Goal: Find specific page/section: Find specific page/section

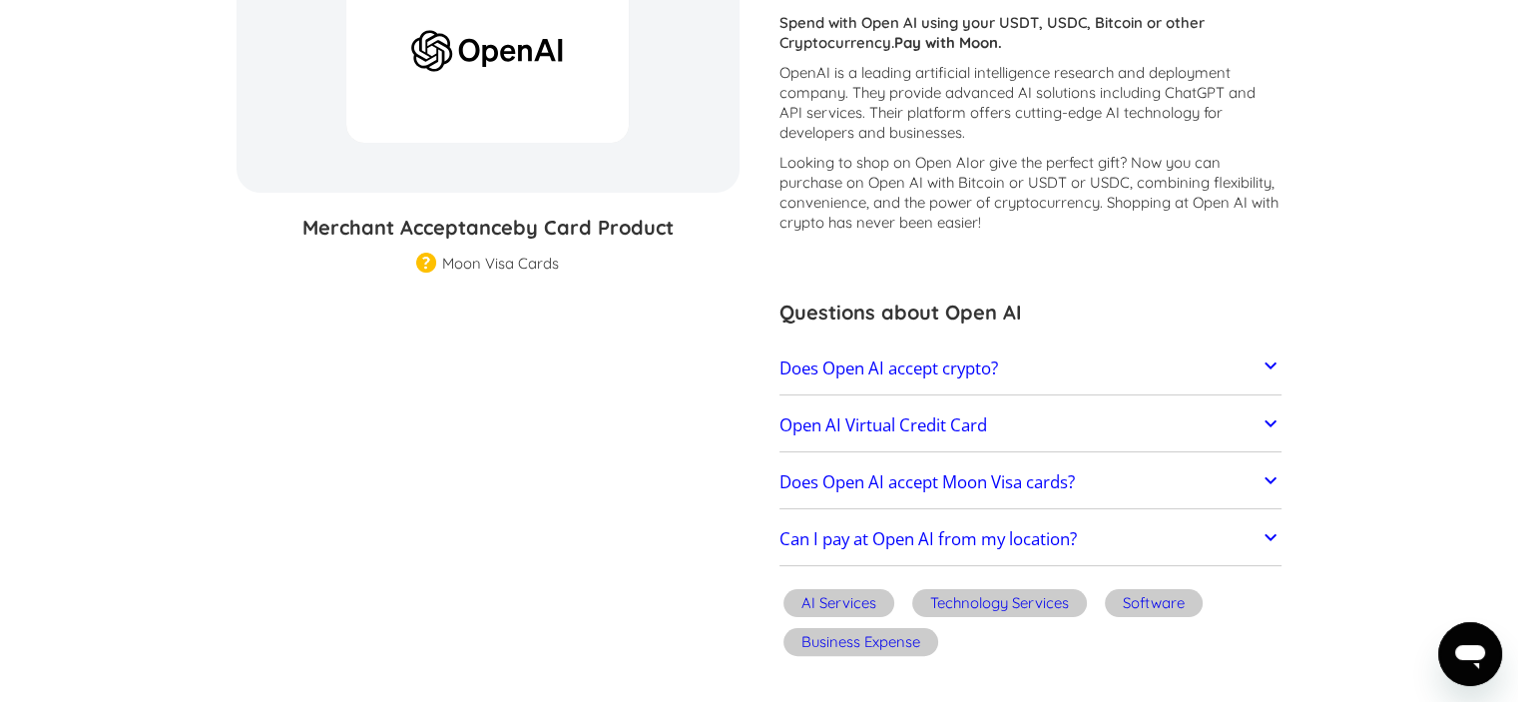
scroll to position [399, 0]
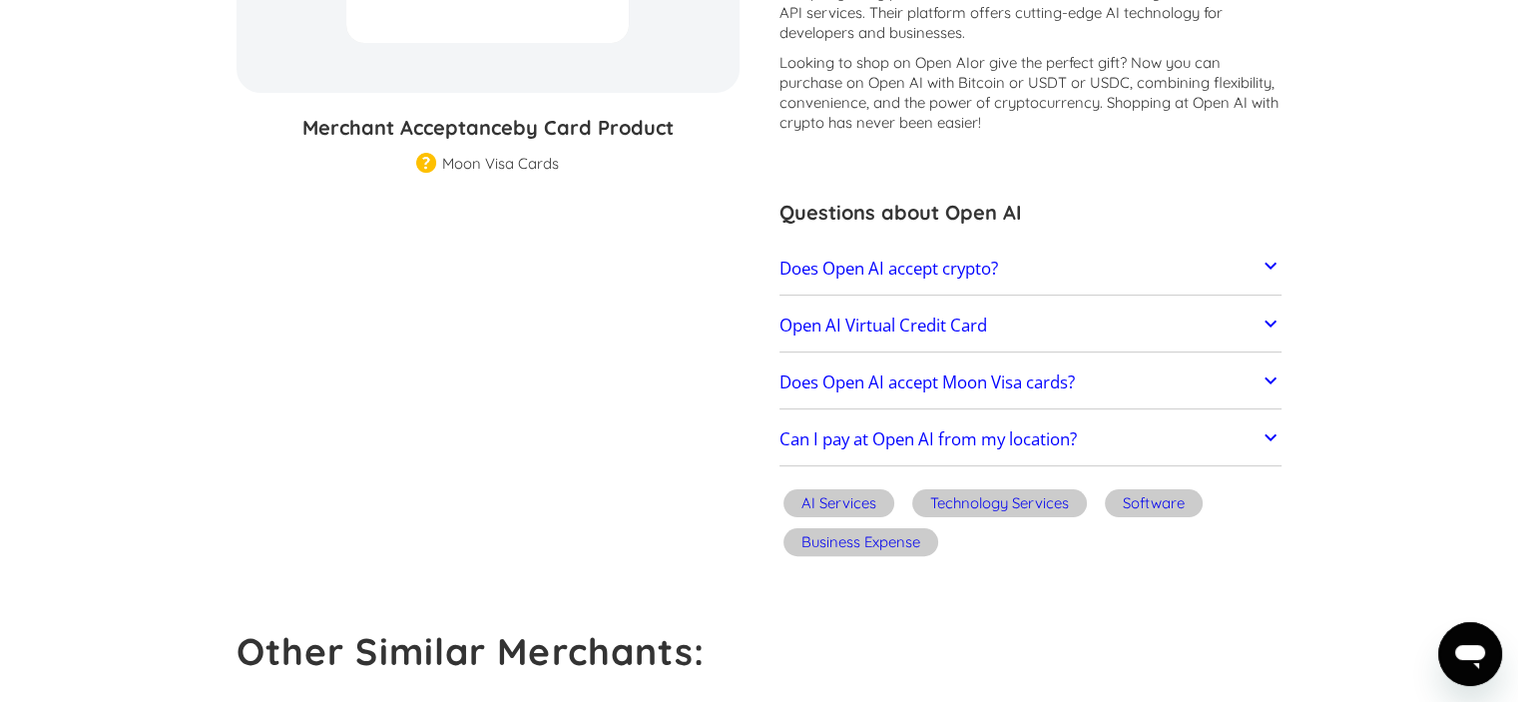
click at [1277, 374] on icon at bounding box center [1270, 380] width 24 height 24
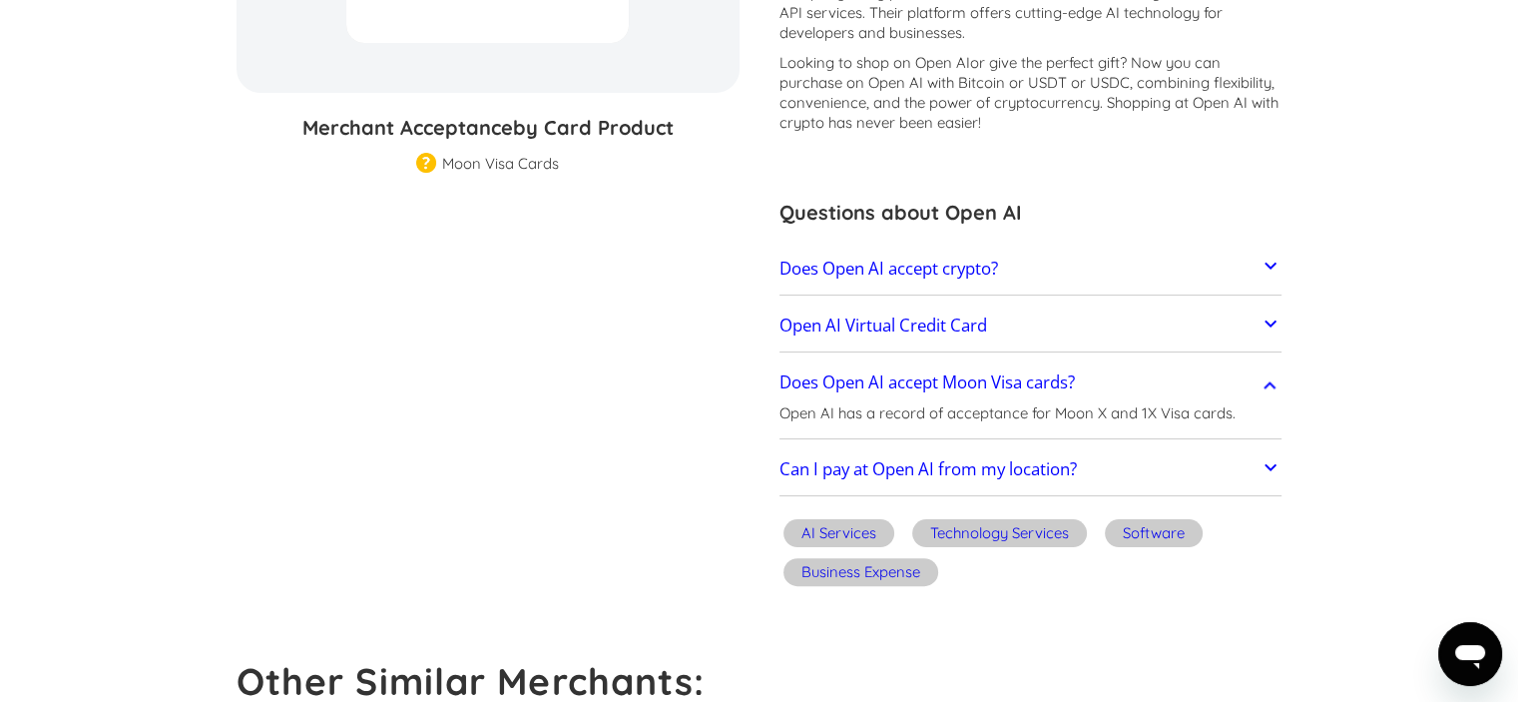
click at [1277, 374] on icon at bounding box center [1270, 385] width 24 height 24
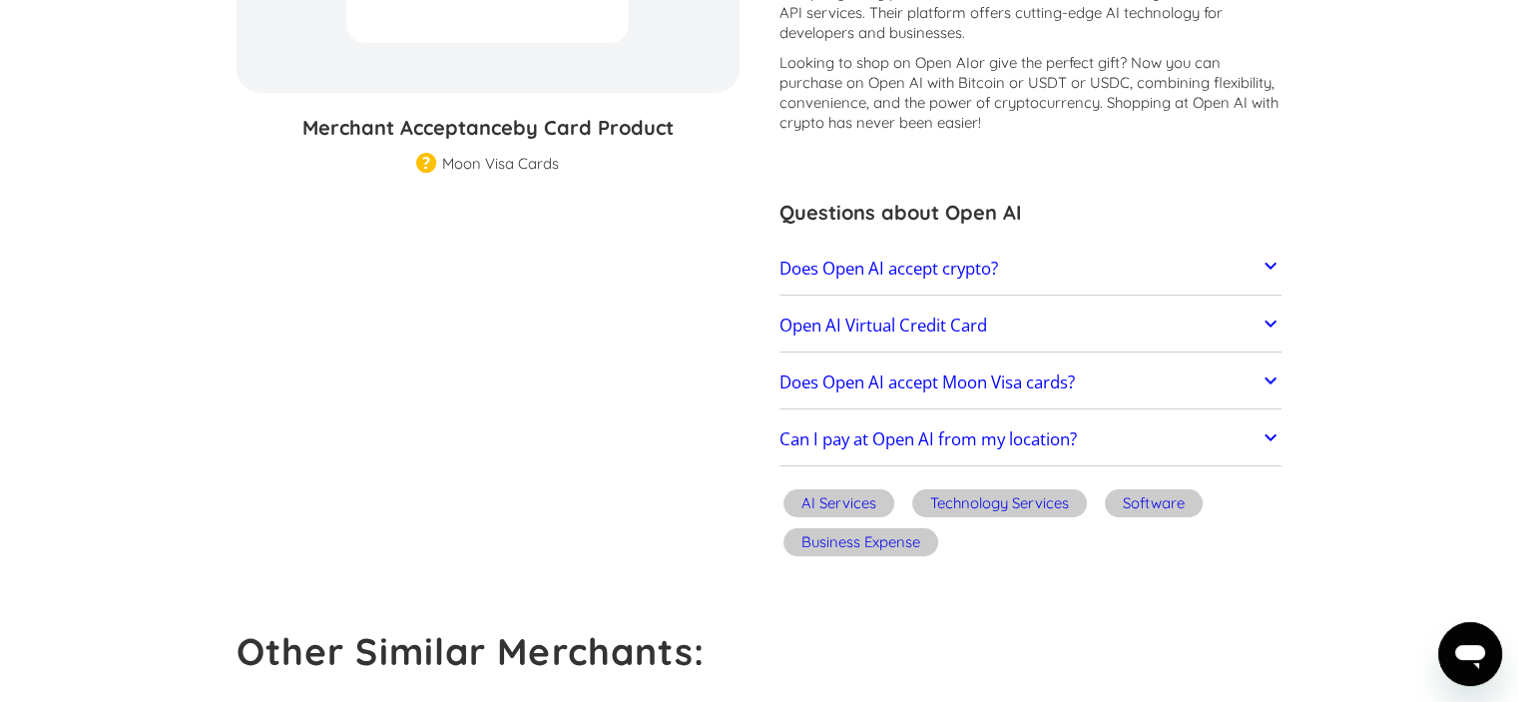
click at [1273, 328] on icon at bounding box center [1270, 323] width 24 height 24
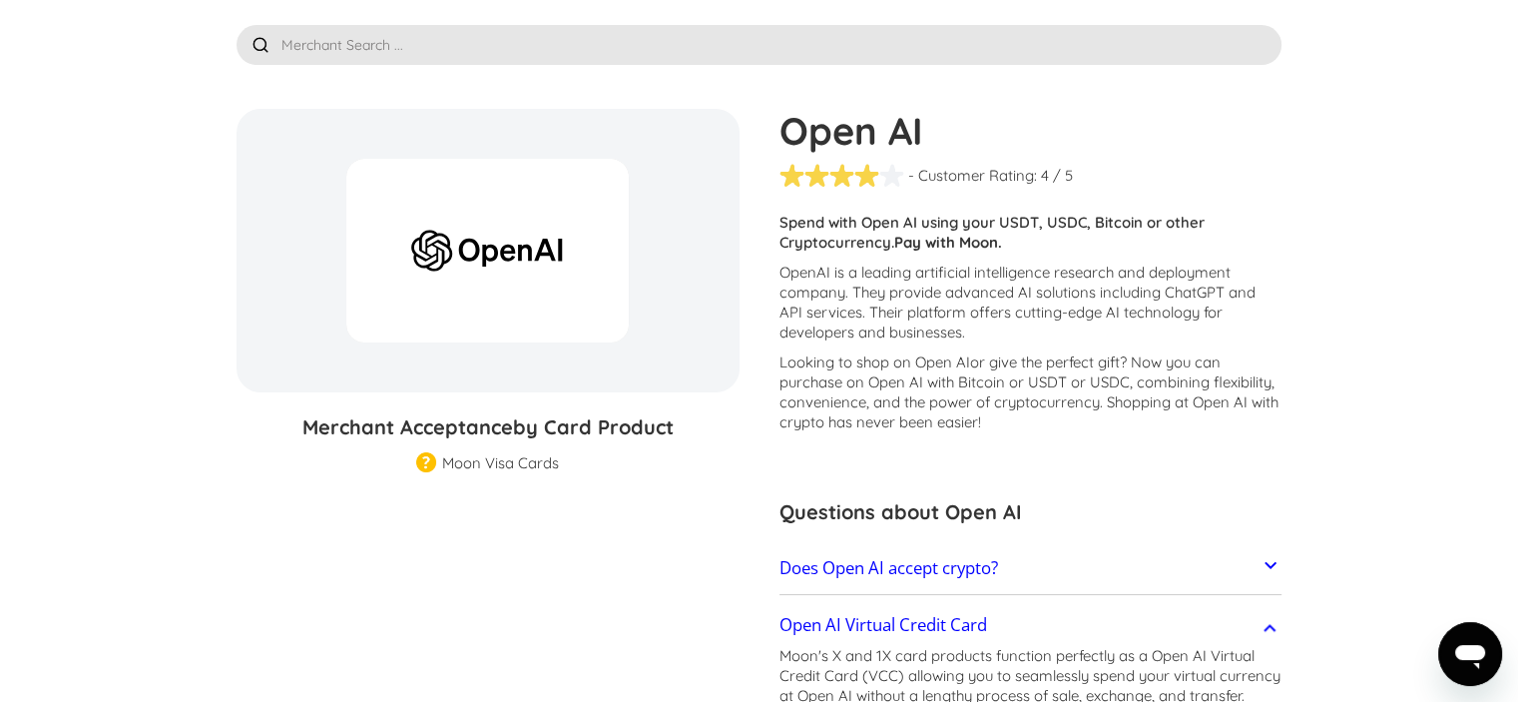
scroll to position [0, 0]
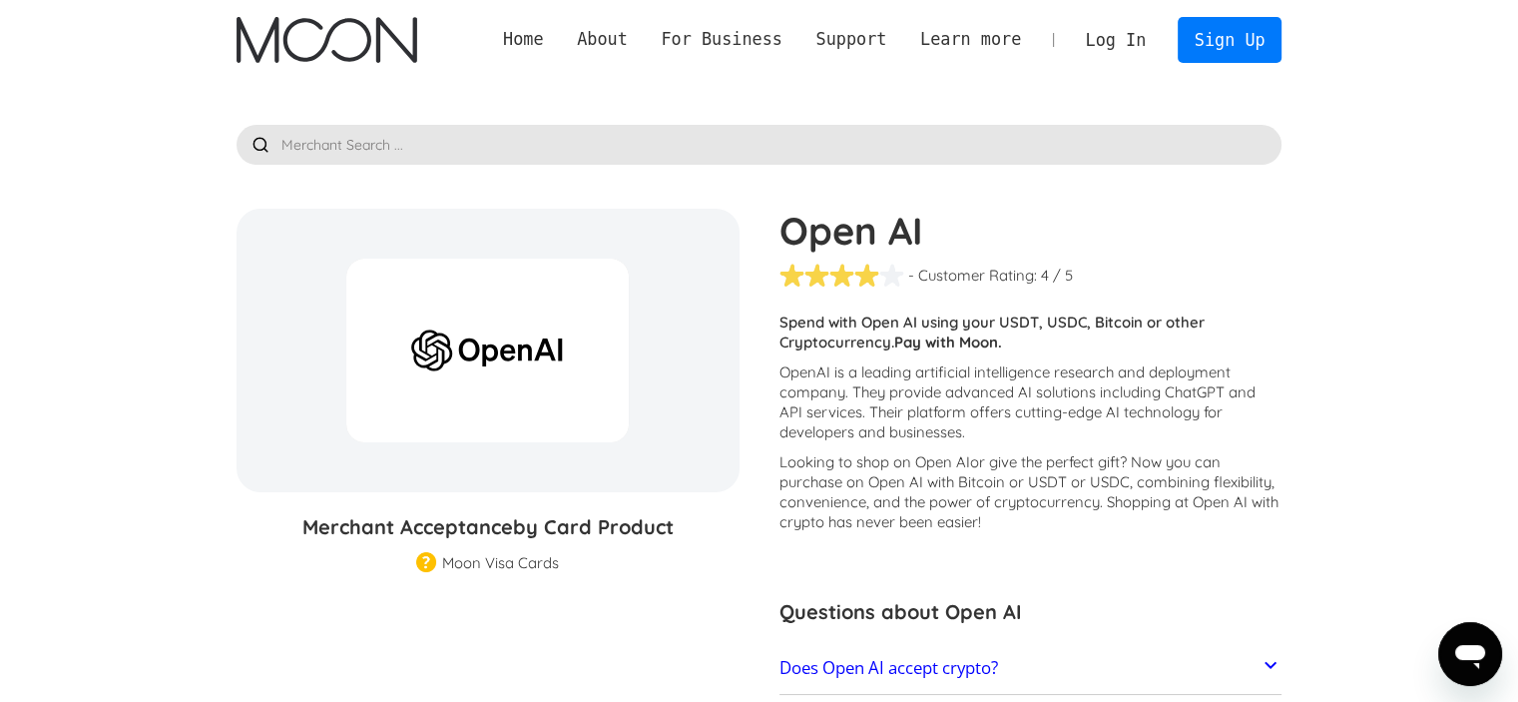
click at [381, 48] on img "home" at bounding box center [327, 40] width 181 height 46
click at [356, 143] on input "text" at bounding box center [760, 145] width 1046 height 40
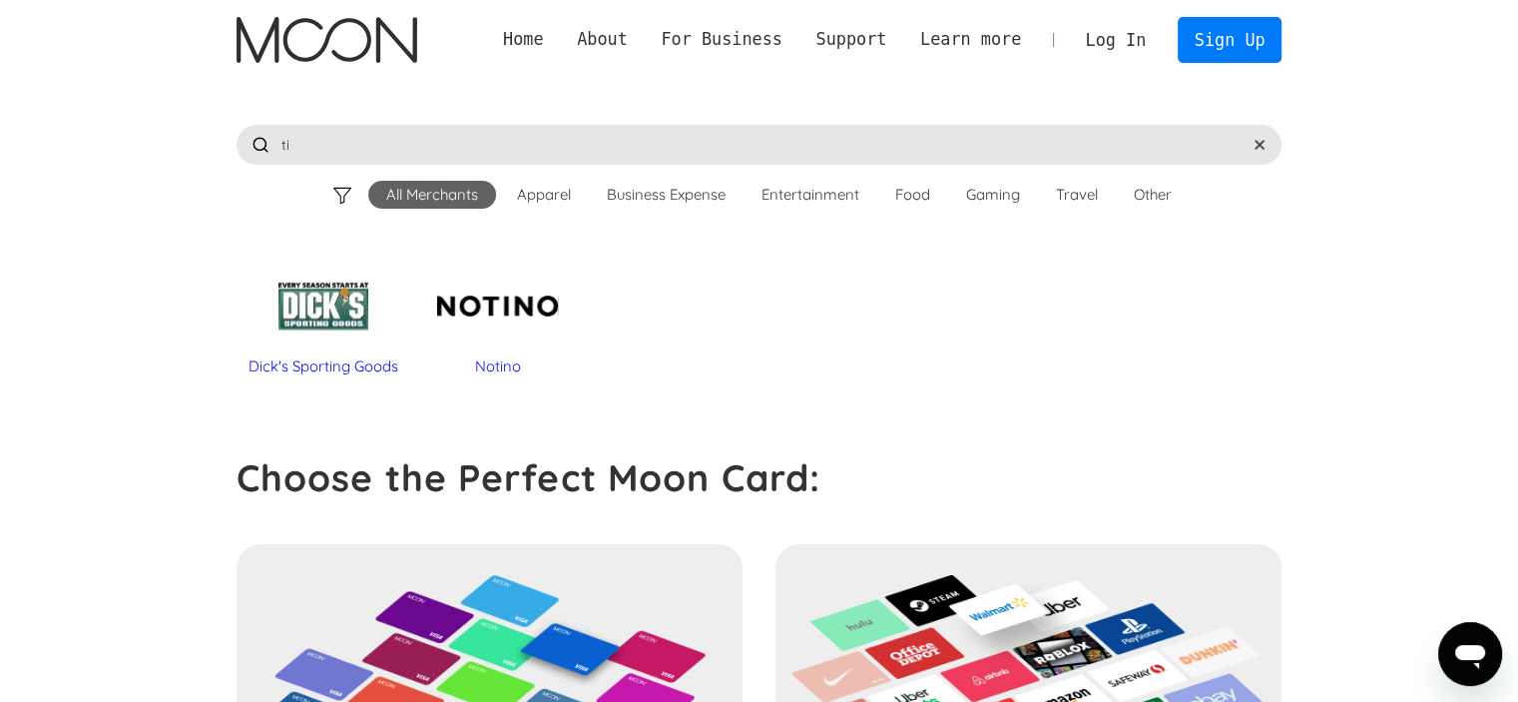
type input "t"
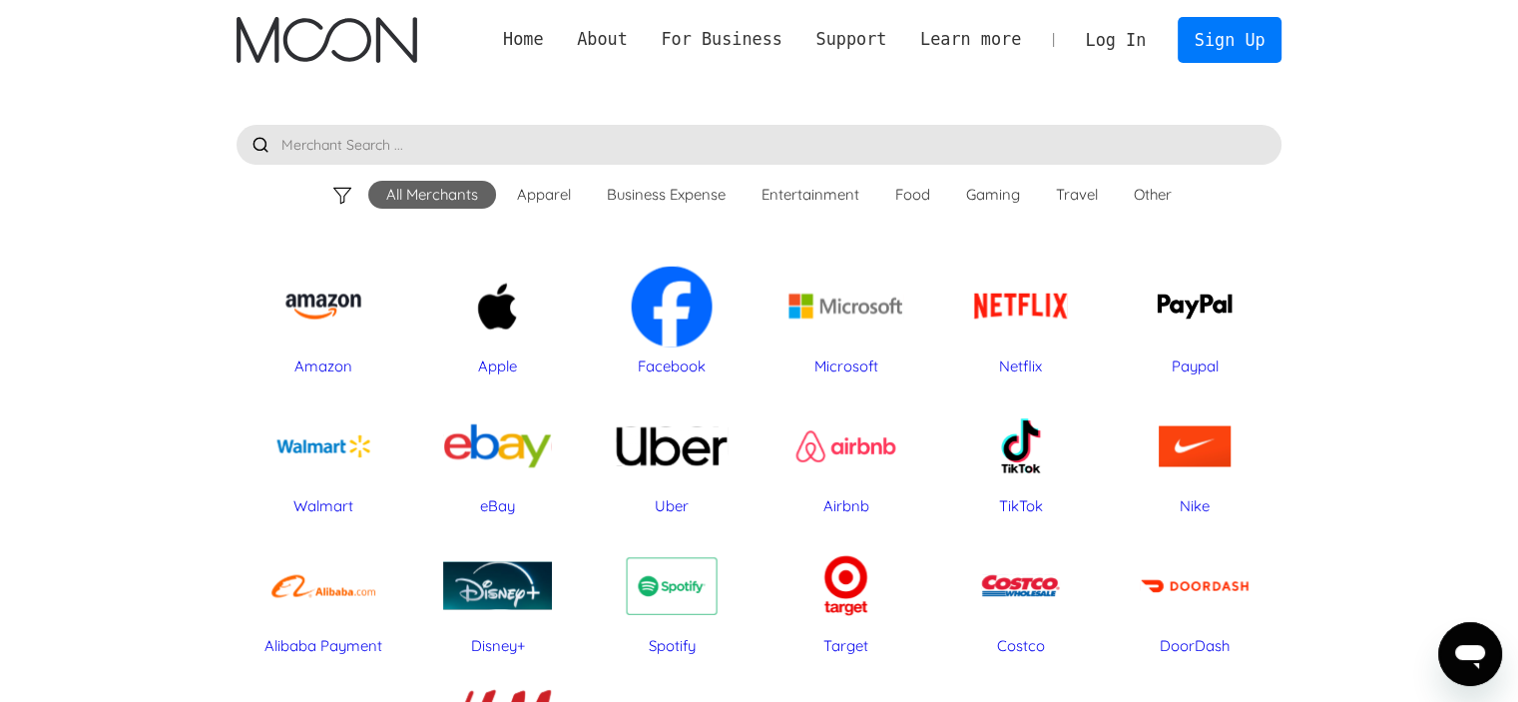
click at [375, 135] on input "text" at bounding box center [760, 145] width 1046 height 40
